Goal: Information Seeking & Learning: Learn about a topic

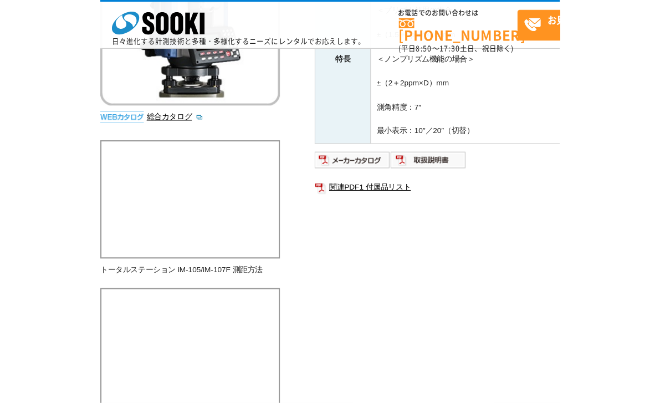
scroll to position [221, 0]
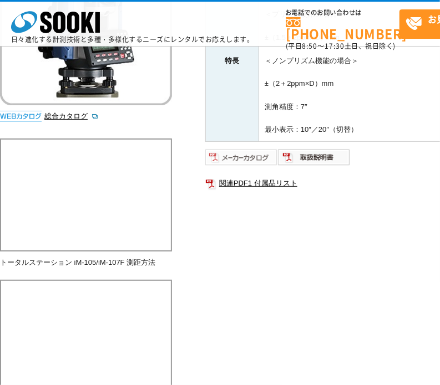
click at [232, 153] on img at bounding box center [241, 158] width 73 height 18
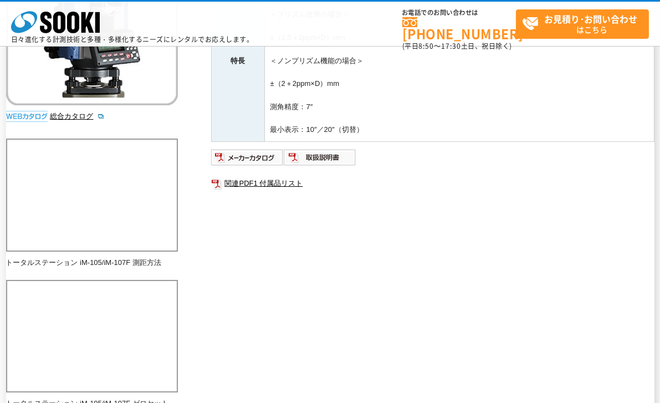
click at [393, 256] on div "一般的なトータルステーションです。一台で角度と距離両方の測定ができます。 総合カタログ メーカー ソキア 測定項目 角度・距離 特長 測距精度 ＜プリズム使用…" at bounding box center [330, 389] width 649 height 956
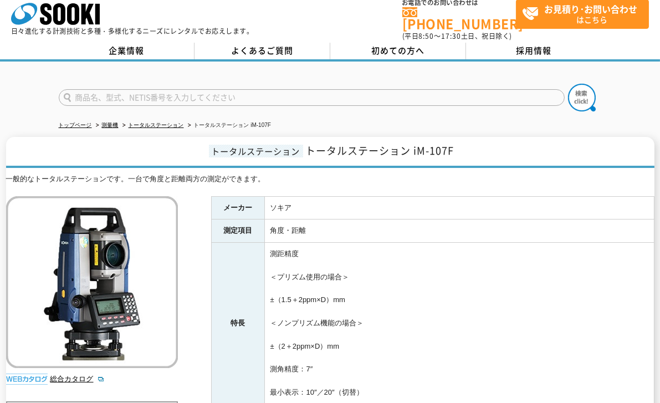
scroll to position [0, 0]
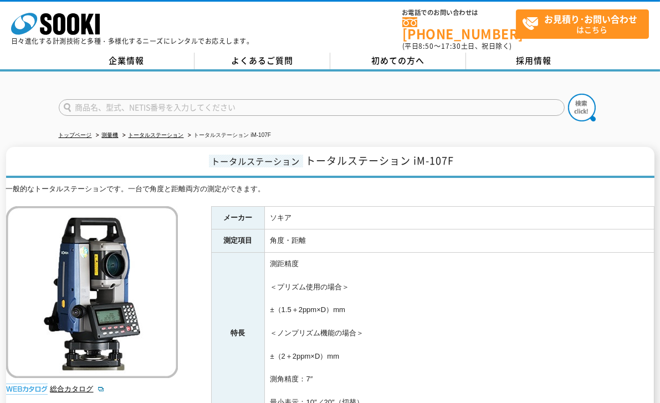
click at [350, 157] on span "トータルステーション iM-107F" at bounding box center [380, 160] width 149 height 15
click at [393, 155] on span "トータルステーション iM-107F" at bounding box center [380, 160] width 149 height 15
click at [389, 153] on span "トータルステーション iM-107F" at bounding box center [380, 160] width 149 height 15
click at [335, 153] on span "トータルステーション iM-107F" at bounding box center [380, 160] width 149 height 15
click at [325, 221] on td "ソキア" at bounding box center [459, 217] width 390 height 23
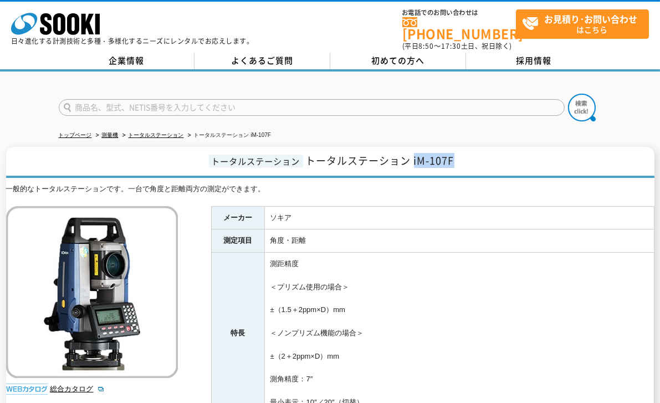
drag, startPoint x: 414, startPoint y: 154, endPoint x: 500, endPoint y: 162, distance: 86.3
click at [393, 162] on h1 "トータルステーション トータルステーション iM-107F" at bounding box center [330, 162] width 649 height 31
copy span "iM-107F"
